Goal: Find specific page/section: Find specific page/section

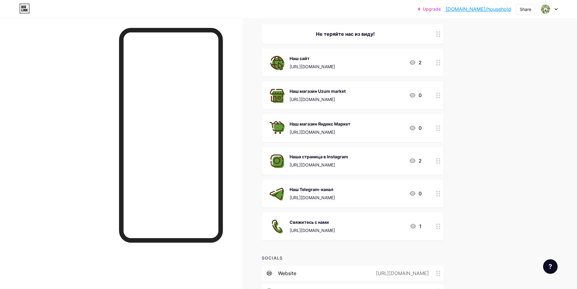
scroll to position [61, 0]
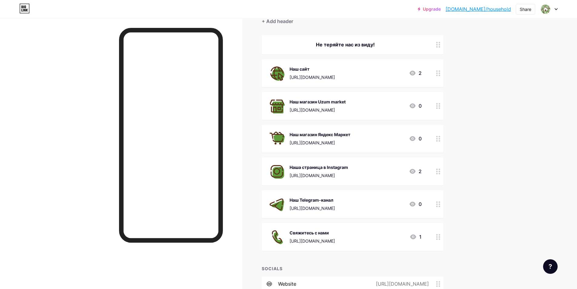
drag, startPoint x: 549, startPoint y: 9, endPoint x: 552, endPoint y: 8, distance: 3.1
click at [550, 9] on img at bounding box center [546, 9] width 12 height 12
click at [555, 9] on icon at bounding box center [556, 9] width 2 height 2
click at [554, 11] on div at bounding box center [549, 9] width 18 height 11
click at [554, 8] on div at bounding box center [549, 9] width 18 height 11
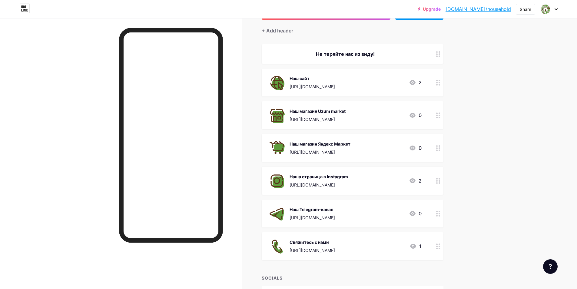
scroll to position [32, 0]
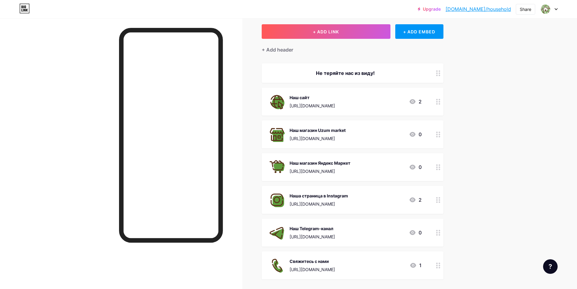
click at [552, 7] on div at bounding box center [549, 9] width 18 height 11
click at [546, 9] on img at bounding box center [546, 9] width 10 height 10
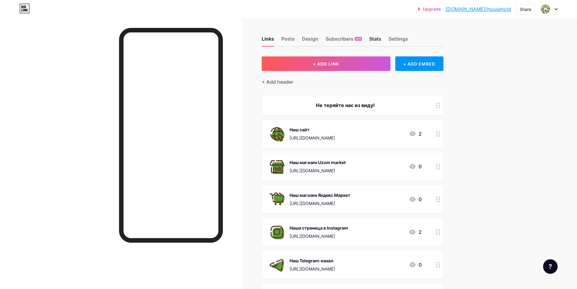
click at [374, 38] on div "Stats" at bounding box center [375, 40] width 12 height 11
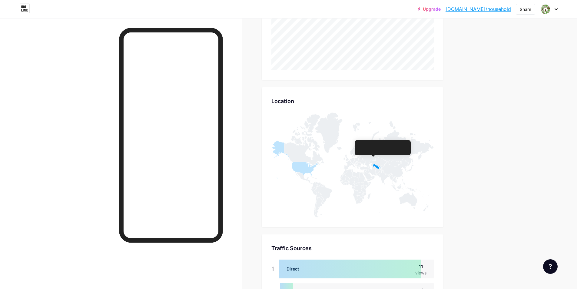
scroll to position [326, 0]
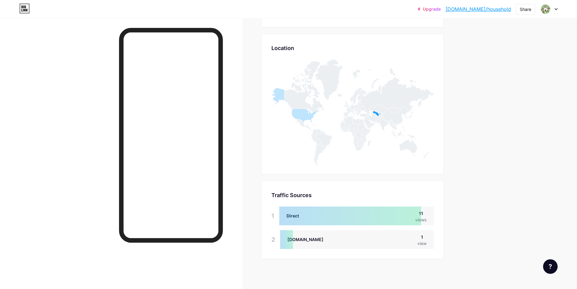
click at [292, 213] on div at bounding box center [350, 215] width 142 height 19
drag, startPoint x: 294, startPoint y: 214, endPoint x: 297, endPoint y: 217, distance: 3.5
click at [294, 215] on div at bounding box center [350, 215] width 142 height 19
